Goal: Task Accomplishment & Management: Manage account settings

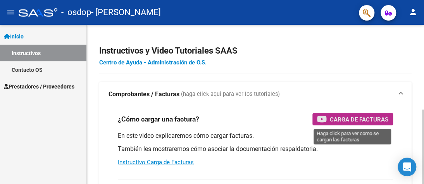
click at [361, 120] on span "Carga de Facturas" at bounding box center [359, 119] width 59 height 10
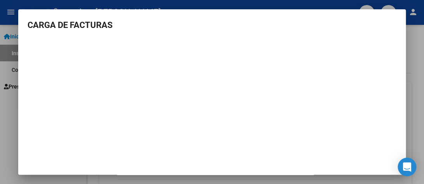
click at [185, 19] on h3 "CARGA DE FACTURAS" at bounding box center [212, 25] width 369 height 13
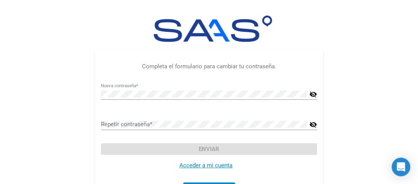
click at [311, 92] on mat-icon "visibility_off" at bounding box center [313, 94] width 8 height 9
click at [311, 121] on mat-icon "visibility_off" at bounding box center [313, 124] width 8 height 9
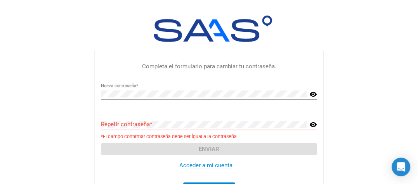
click at [311, 121] on mat-icon "visibility" at bounding box center [313, 124] width 8 height 9
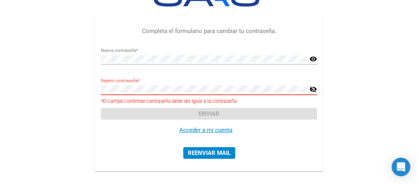
scroll to position [40, 0]
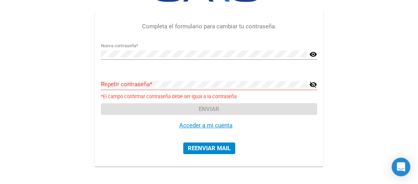
click at [210, 127] on link "Acceder a mi cuenta" at bounding box center [205, 125] width 53 height 7
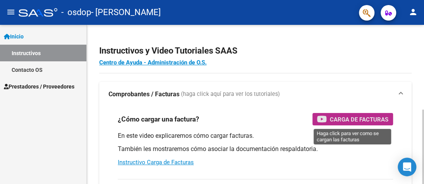
click at [345, 120] on span "Carga de Facturas" at bounding box center [359, 119] width 59 height 10
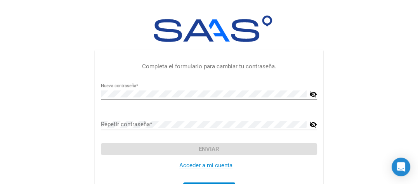
click at [310, 93] on mat-icon "visibility_off" at bounding box center [313, 94] width 8 height 9
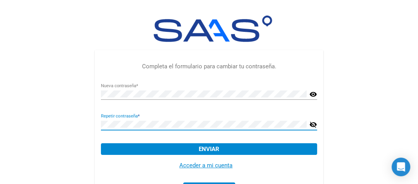
click at [312, 124] on mat-icon "visibility_off" at bounding box center [313, 124] width 8 height 9
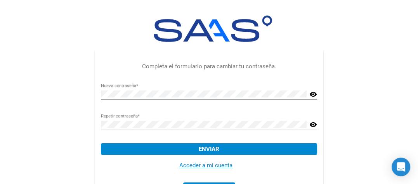
click at [219, 166] on link "Acceder a mi cuenta" at bounding box center [205, 165] width 53 height 7
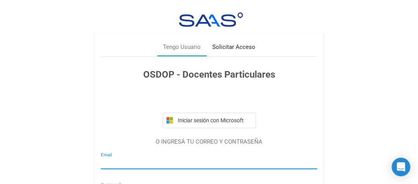
click at [236, 45] on div "Solicitar Acceso" at bounding box center [233, 47] width 43 height 9
